Goal: Information Seeking & Learning: Find specific page/section

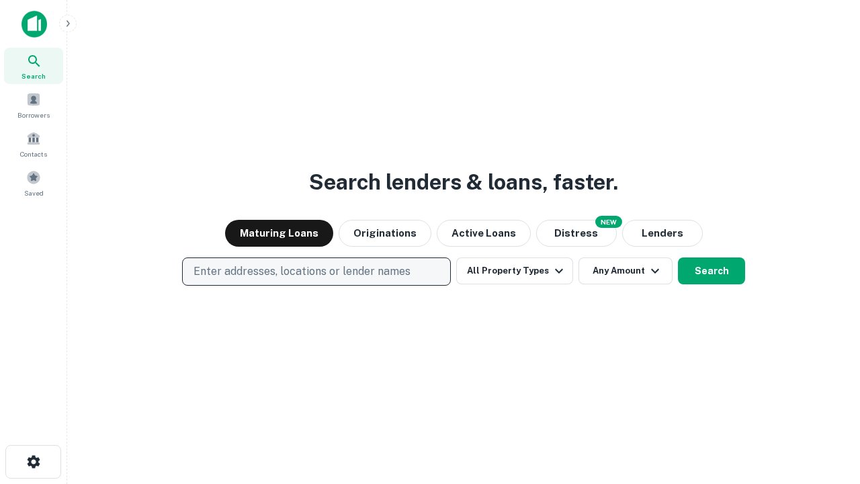
click at [316, 271] on p "Enter addresses, locations or lender names" at bounding box center [301, 271] width 217 height 16
type input "**********"
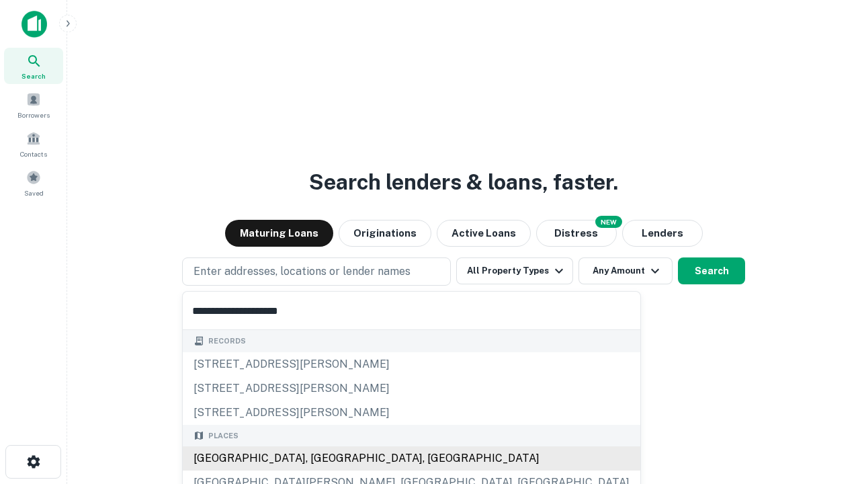
click at [321, 458] on div "Santa Monica, CA, USA" at bounding box center [411, 458] width 457 height 24
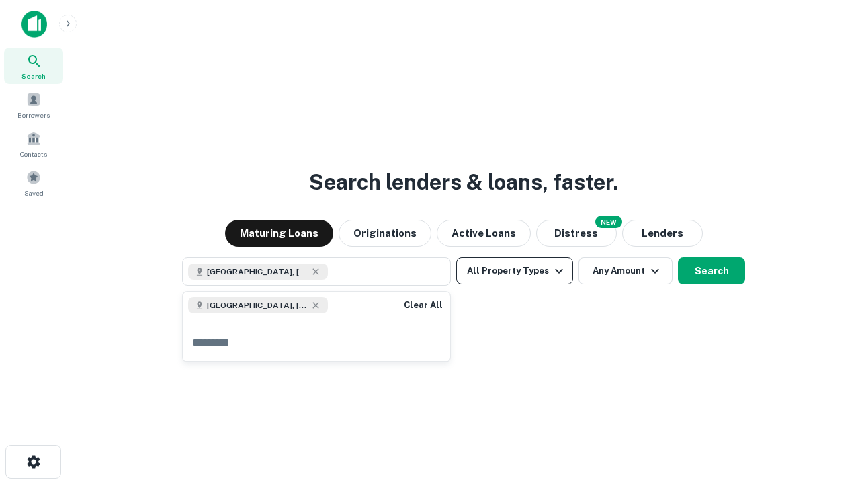
click at [514, 271] on button "All Property Types" at bounding box center [514, 270] width 117 height 27
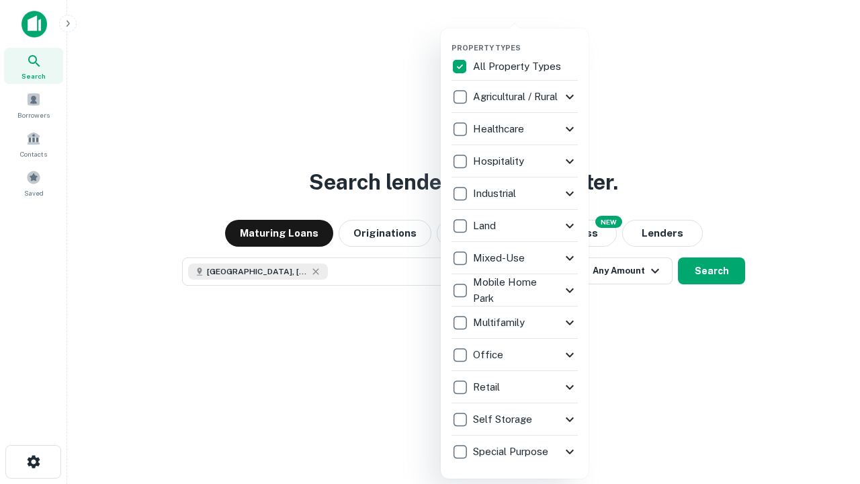
click at [525, 39] on button "button" at bounding box center [525, 39] width 148 height 1
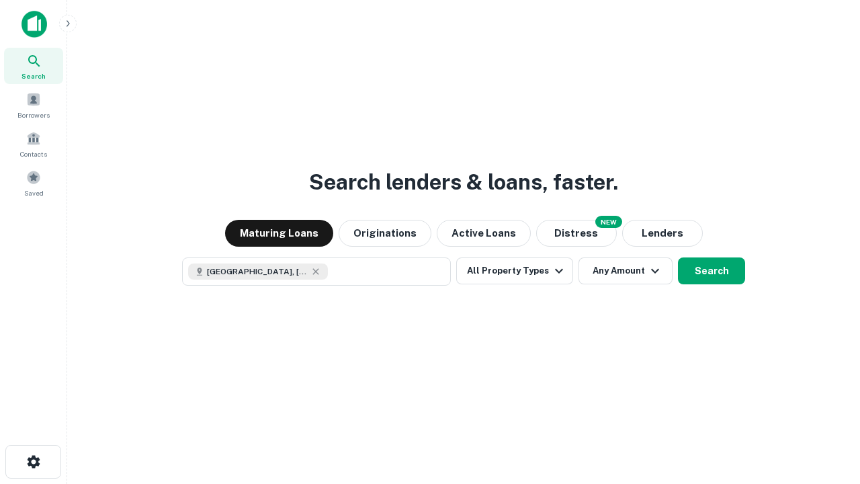
scroll to position [21, 0]
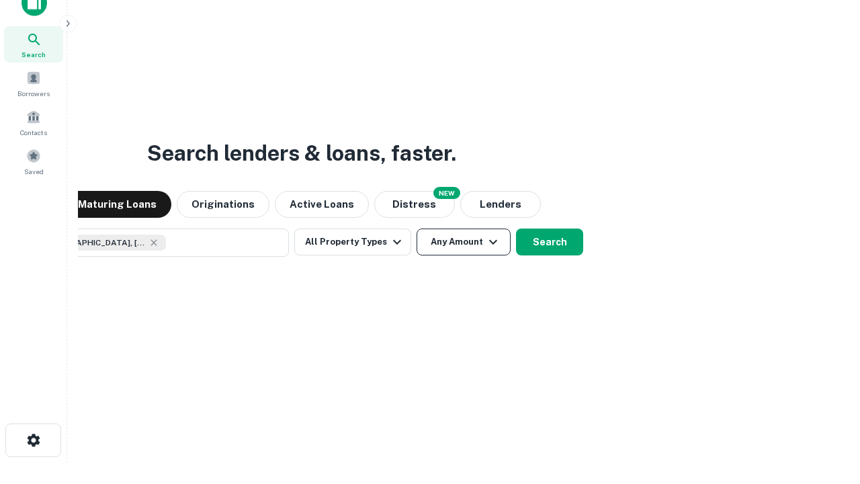
click at [416, 228] on button "Any Amount" at bounding box center [463, 241] width 94 height 27
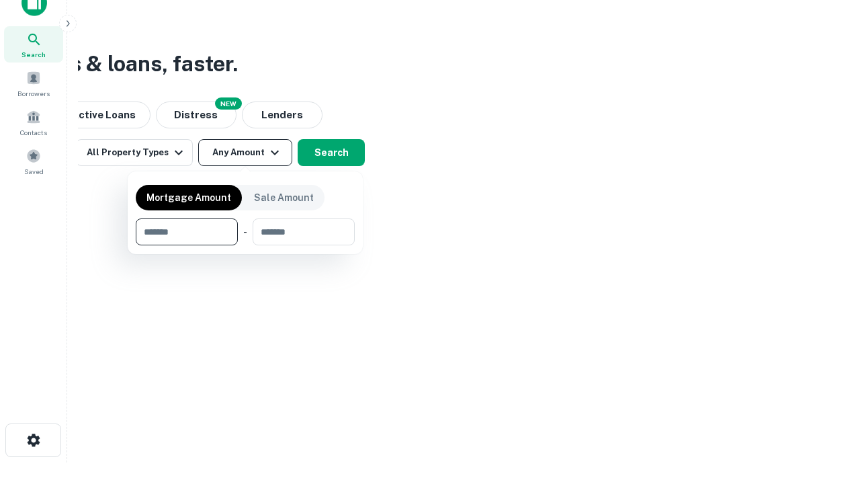
type input "*******"
click at [245, 245] on button "button" at bounding box center [245, 245] width 219 height 1
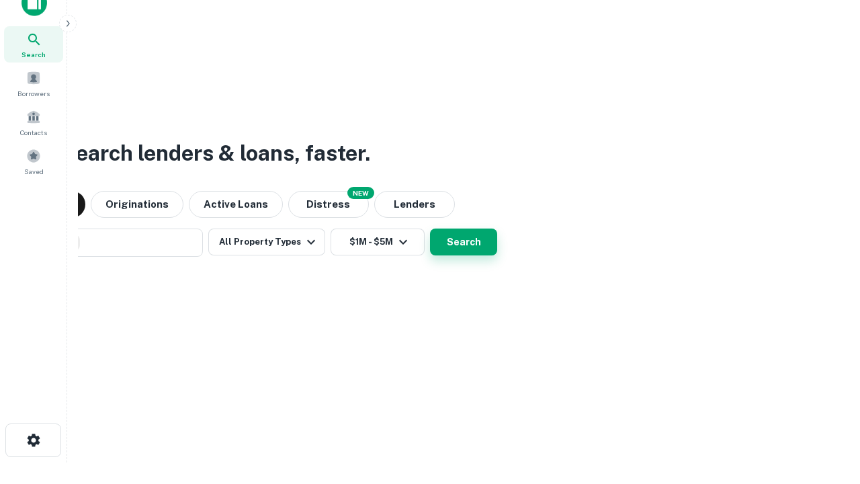
click at [430, 228] on button "Search" at bounding box center [463, 241] width 67 height 27
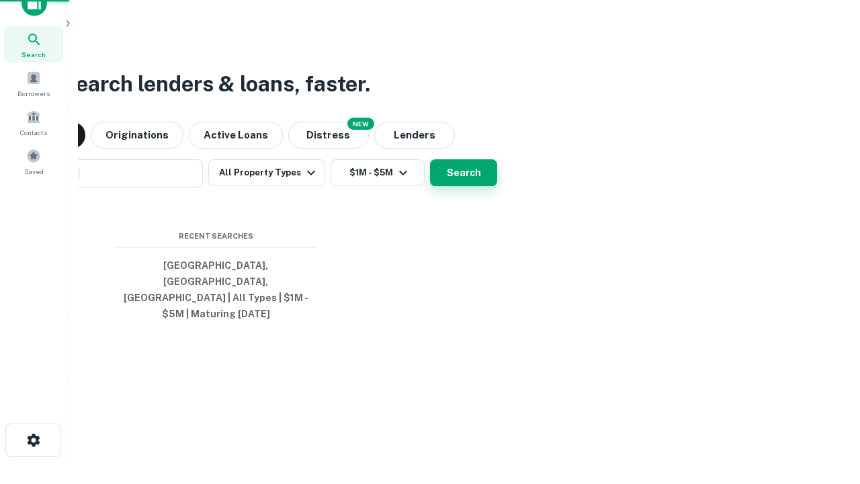
scroll to position [44, 380]
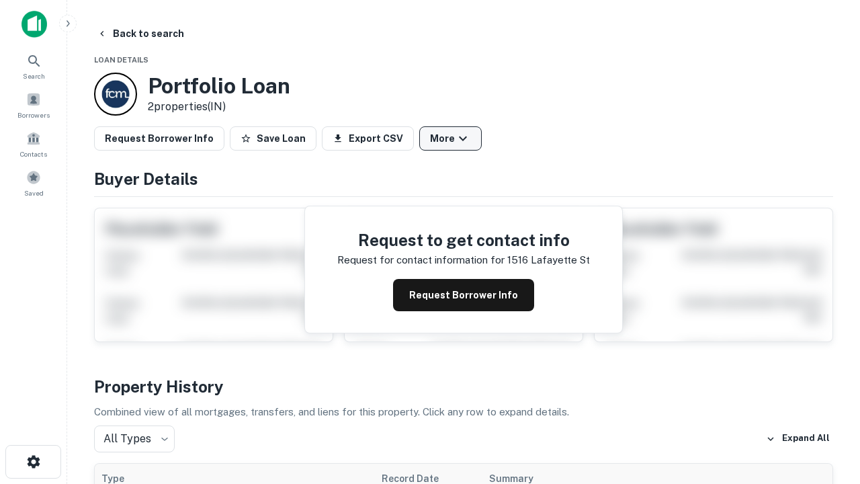
click at [450, 138] on button "More" at bounding box center [450, 138] width 62 height 24
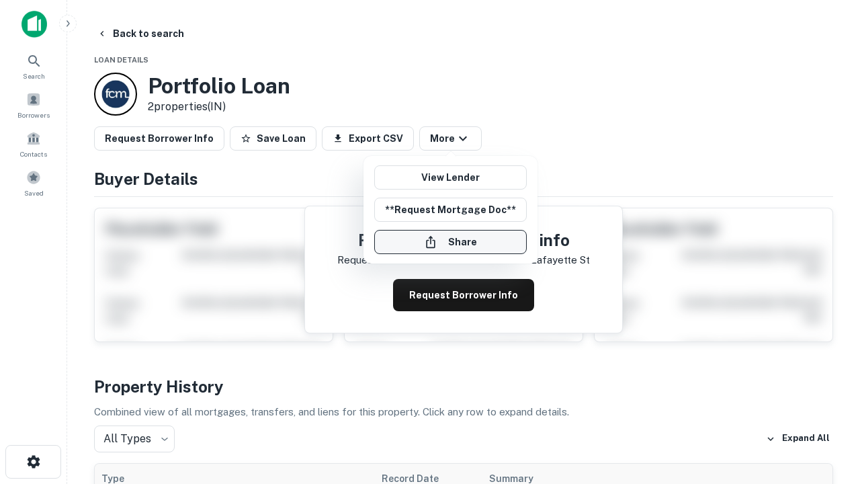
click at [450, 242] on button "Share" at bounding box center [450, 242] width 152 height 24
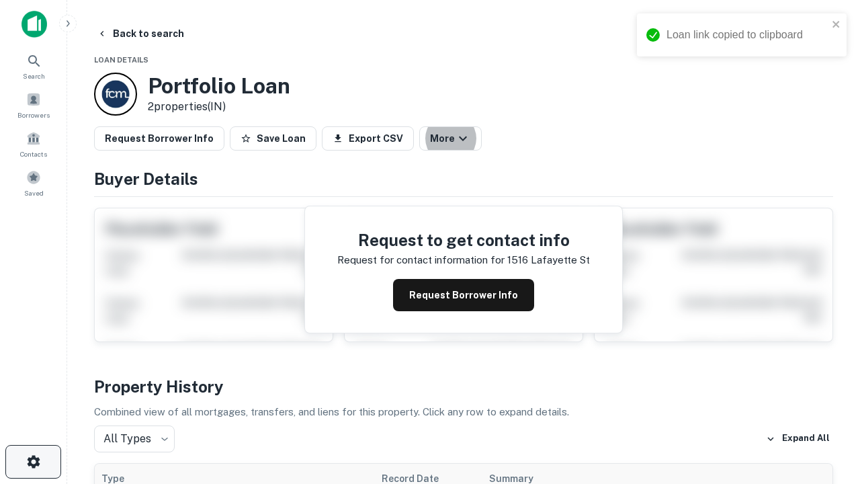
click at [33, 461] on icon "button" at bounding box center [34, 461] width 16 height 16
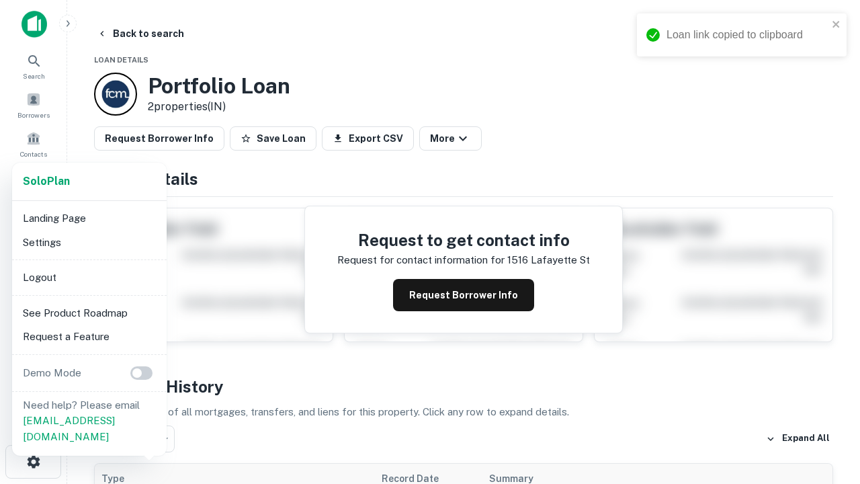
click at [89, 277] on li "Logout" at bounding box center [89, 277] width 144 height 24
